Goal: Navigation & Orientation: Find specific page/section

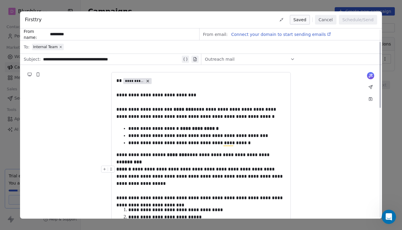
scroll to position [35, 0]
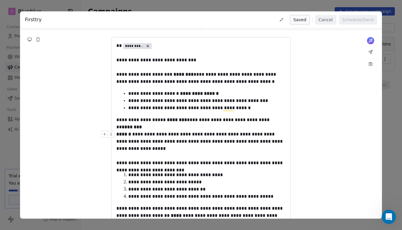
drag, startPoint x: 116, startPoint y: 134, endPoint x: 136, endPoint y: 137, distance: 19.7
click at [136, 137] on div "**********" at bounding box center [200, 149] width 169 height 36
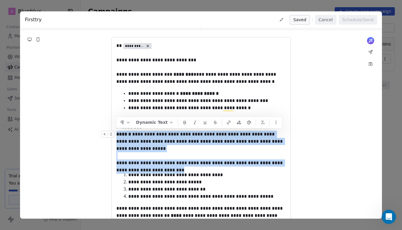
drag, startPoint x: 117, startPoint y: 133, endPoint x: 166, endPoint y: 174, distance: 63.4
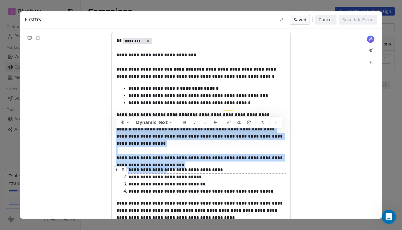
scroll to position [40, 0]
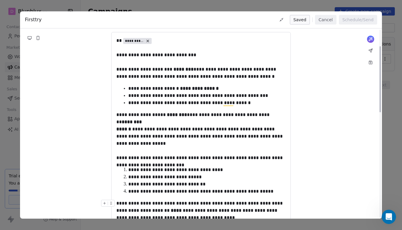
scroll to position [59, 0]
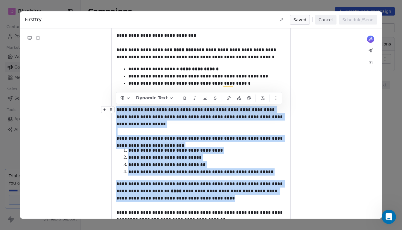
drag, startPoint x: 202, startPoint y: 199, endPoint x: 117, endPoint y: 109, distance: 123.7
